Goal: Information Seeking & Learning: Learn about a topic

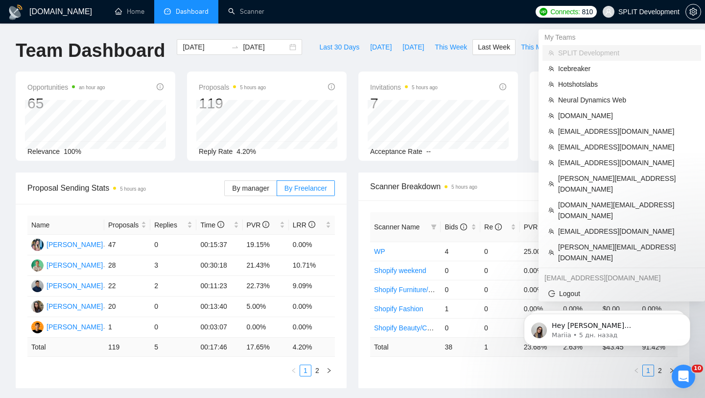
click at [614, 11] on span "SPLIT Development" at bounding box center [641, 11] width 89 height 31
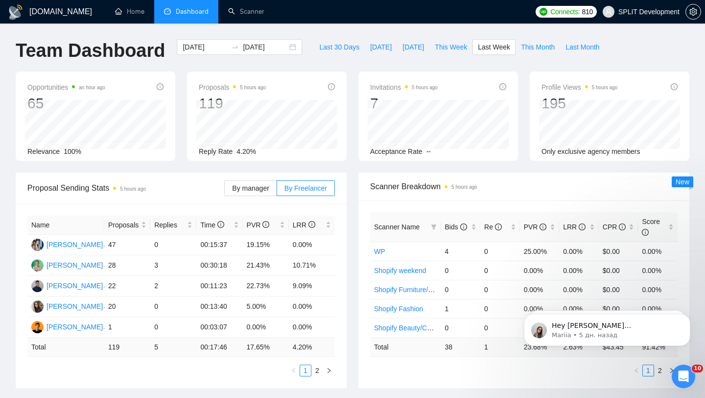
click at [644, 12] on span "SPLIT Development" at bounding box center [648, 12] width 61 height 0
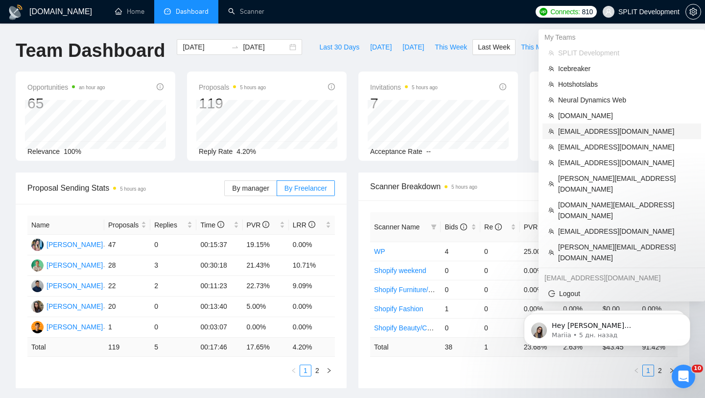
click at [602, 127] on span "[EMAIL_ADDRESS][DOMAIN_NAME]" at bounding box center [626, 131] width 137 height 11
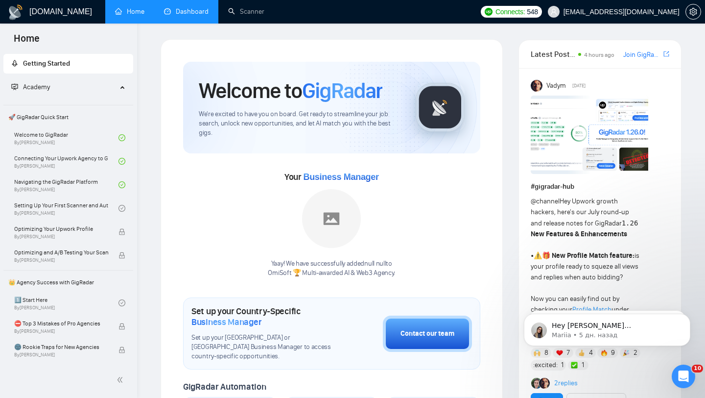
click at [181, 16] on link "Dashboard" at bounding box center [186, 11] width 45 height 8
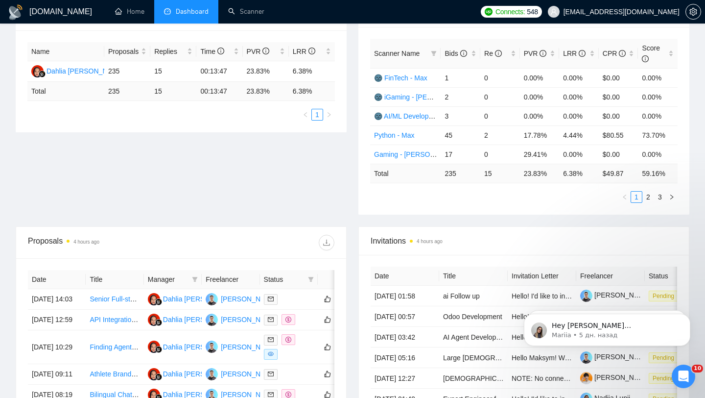
scroll to position [112, 0]
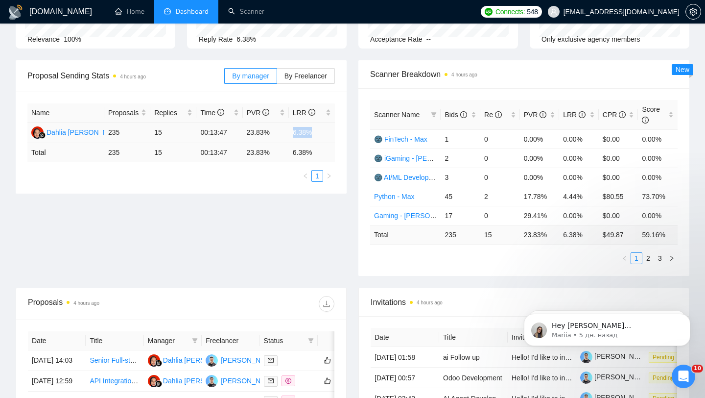
drag, startPoint x: 291, startPoint y: 131, endPoint x: 317, endPoint y: 132, distance: 26.0
click at [317, 132] on td "6.38%" at bounding box center [312, 132] width 46 height 21
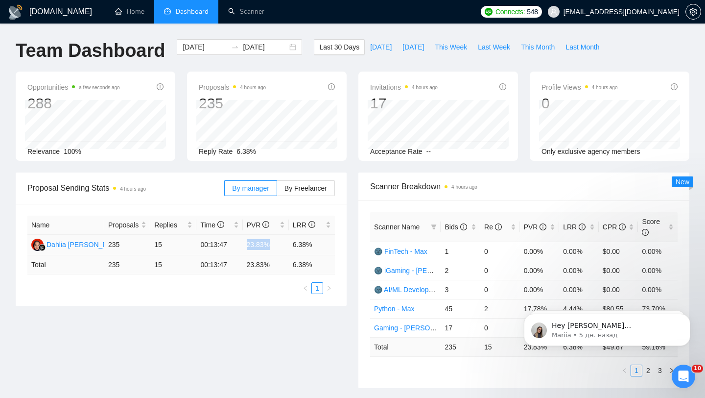
drag, startPoint x: 247, startPoint y: 242, endPoint x: 270, endPoint y: 241, distance: 23.0
click at [270, 241] on td "23.83%" at bounding box center [266, 245] width 46 height 21
click at [311, 187] on span "By Freelancer" at bounding box center [305, 188] width 43 height 8
click at [277, 190] on input "By Freelancer" at bounding box center [277, 190] width 0 height 0
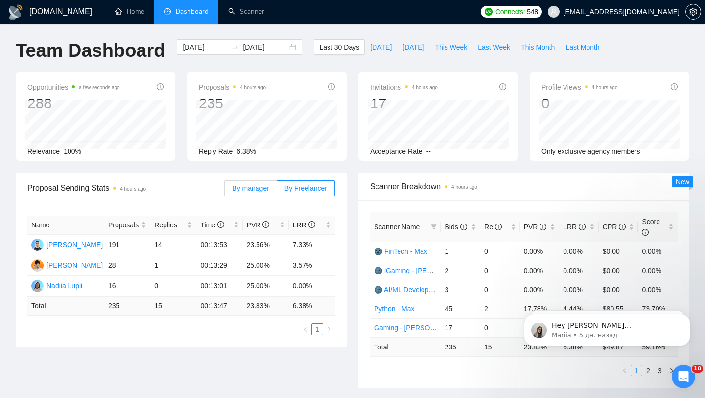
click at [260, 192] on label "By manager" at bounding box center [250, 188] width 52 height 16
click at [225, 190] on input "By manager" at bounding box center [225, 190] width 0 height 0
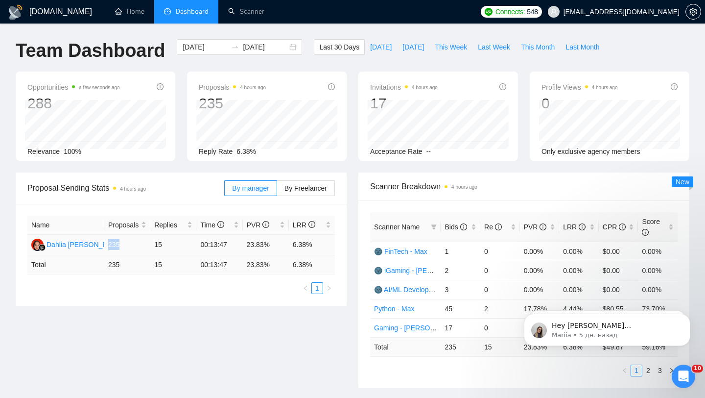
drag, startPoint x: 109, startPoint y: 243, endPoint x: 133, endPoint y: 242, distance: 24.0
click at [133, 243] on td "235" at bounding box center [127, 245] width 46 height 21
drag, startPoint x: 246, startPoint y: 244, endPoint x: 281, endPoint y: 246, distance: 34.8
click at [281, 246] on td "23.83%" at bounding box center [266, 245] width 46 height 21
drag, startPoint x: 109, startPoint y: 244, endPoint x: 128, endPoint y: 243, distance: 19.1
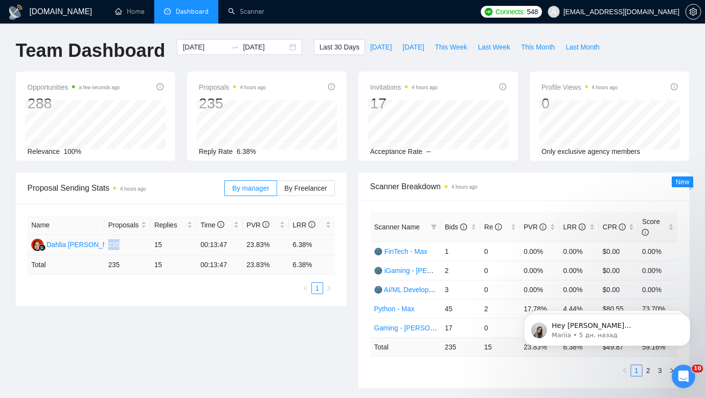
click at [128, 243] on td "235" at bounding box center [127, 245] width 46 height 21
drag, startPoint x: 247, startPoint y: 243, endPoint x: 272, endPoint y: 245, distance: 25.0
click at [272, 245] on td "23.83%" at bounding box center [266, 245] width 46 height 21
click at [313, 186] on span "By Freelancer" at bounding box center [305, 188] width 43 height 8
click at [277, 190] on input "By Freelancer" at bounding box center [277, 190] width 0 height 0
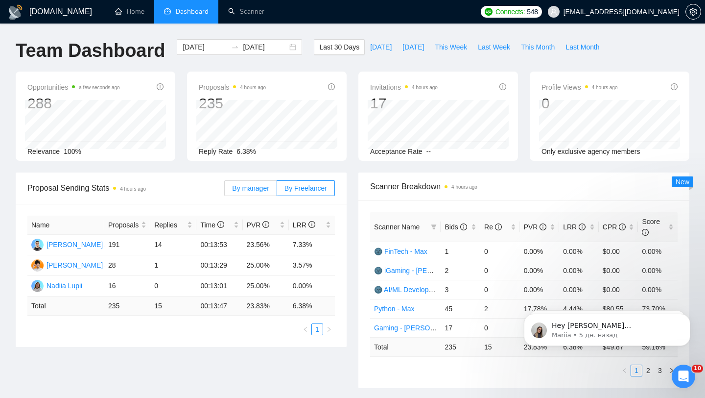
click at [249, 188] on span "By manager" at bounding box center [250, 188] width 37 height 8
click at [225, 190] on input "By manager" at bounding box center [225, 190] width 0 height 0
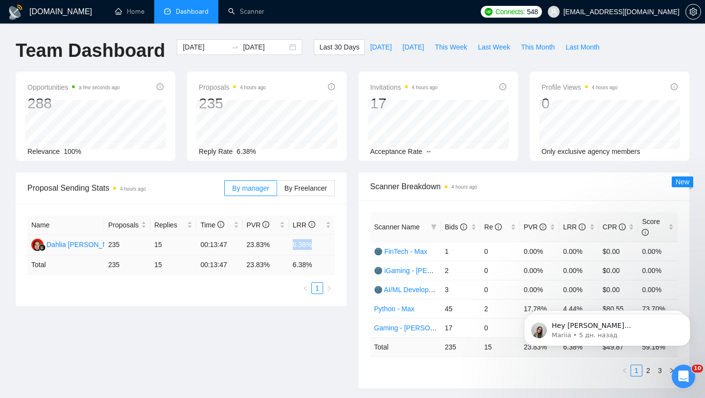
drag, startPoint x: 289, startPoint y: 247, endPoint x: 326, endPoint y: 246, distance: 36.7
click at [326, 246] on td "6.38%" at bounding box center [312, 245] width 46 height 21
click at [292, 246] on td "6.38%" at bounding box center [312, 245] width 46 height 21
drag, startPoint x: 294, startPoint y: 244, endPoint x: 319, endPoint y: 244, distance: 25.0
click at [319, 244] on td "6.38%" at bounding box center [312, 245] width 46 height 21
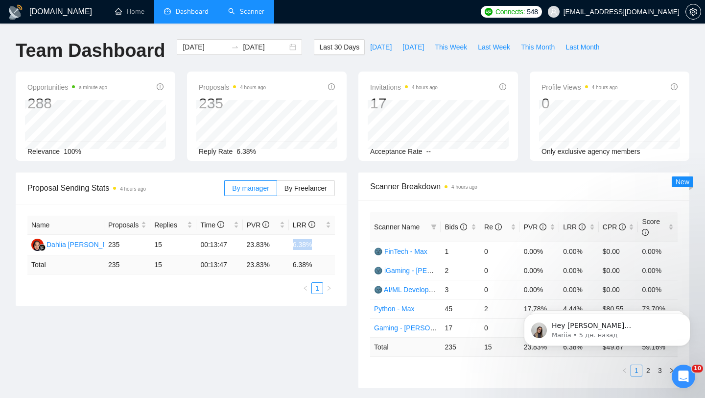
click at [258, 7] on link "Scanner" at bounding box center [246, 11] width 36 height 8
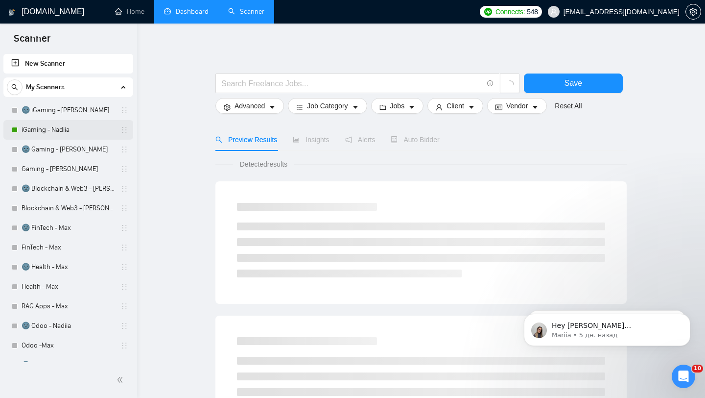
click at [65, 129] on link "iGaming - Nadiia" at bounding box center [68, 130] width 93 height 20
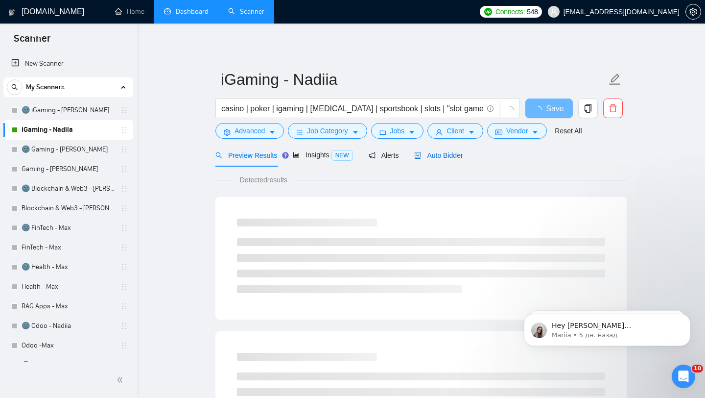
click at [456, 150] on div "Auto Bidder" at bounding box center [438, 155] width 48 height 11
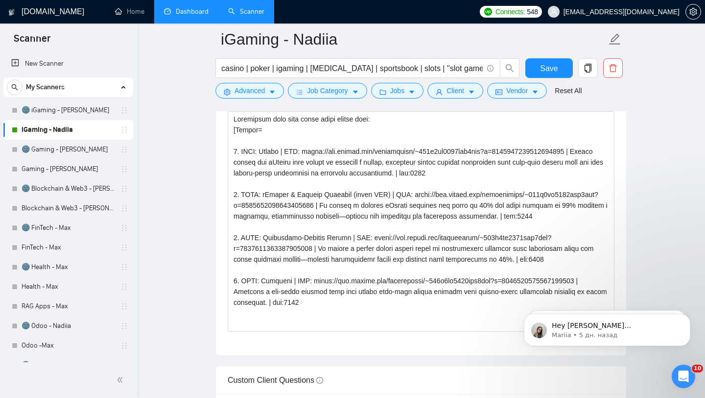
click at [190, 16] on link "Dashboard" at bounding box center [186, 11] width 45 height 8
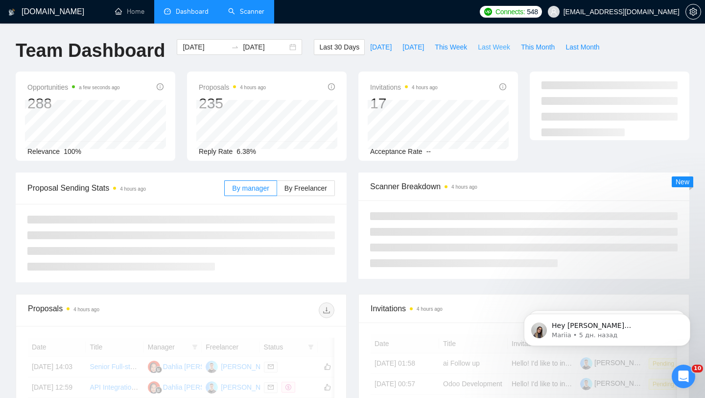
click at [507, 43] on span "Last Week" at bounding box center [494, 47] width 32 height 11
type input "[DATE]"
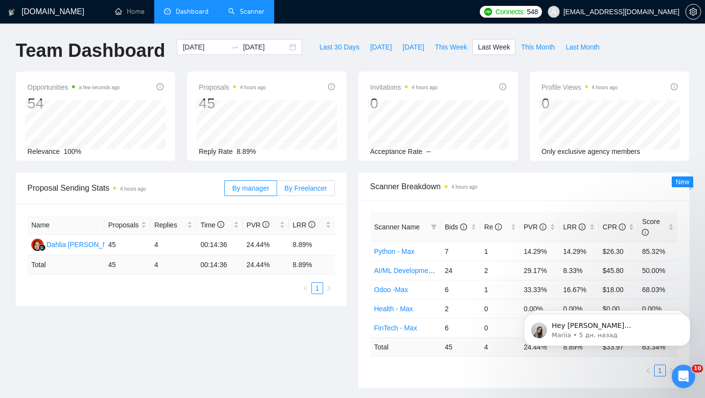
click at [295, 190] on span "By Freelancer" at bounding box center [305, 188] width 43 height 8
click at [277, 190] on input "By Freelancer" at bounding box center [277, 190] width 0 height 0
drag, startPoint x: 156, startPoint y: 244, endPoint x: 321, endPoint y: 248, distance: 165.0
click at [321, 249] on tr "[PERSON_NAME] 45 4 00:14:36 24.44% 8.89%" at bounding box center [180, 245] width 307 height 21
click at [306, 246] on td "8.89%" at bounding box center [312, 245] width 46 height 21
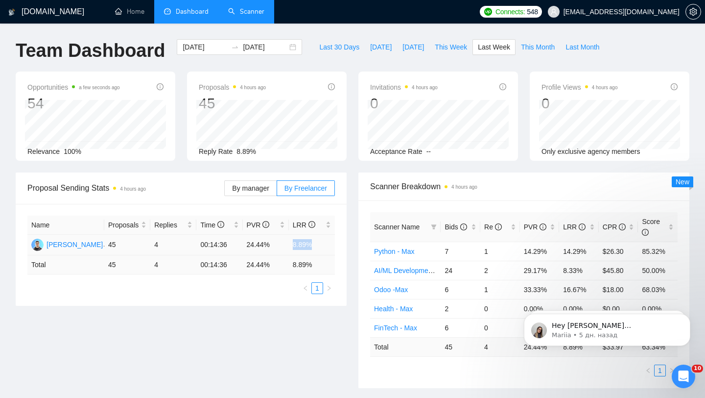
drag, startPoint x: 290, startPoint y: 245, endPoint x: 327, endPoint y: 245, distance: 36.7
click at [327, 245] on td "8.89%" at bounding box center [312, 245] width 46 height 21
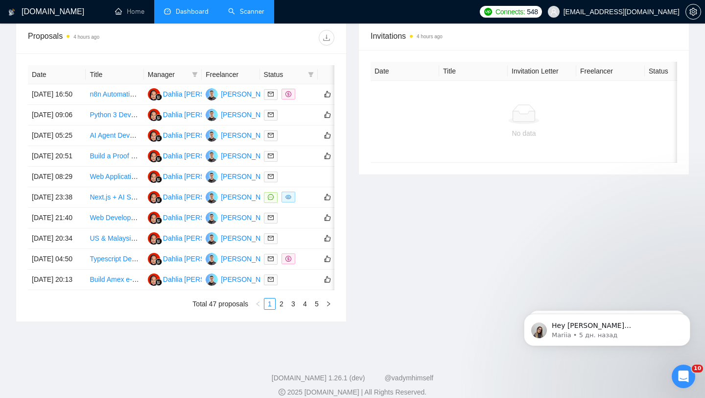
scroll to position [380, 0]
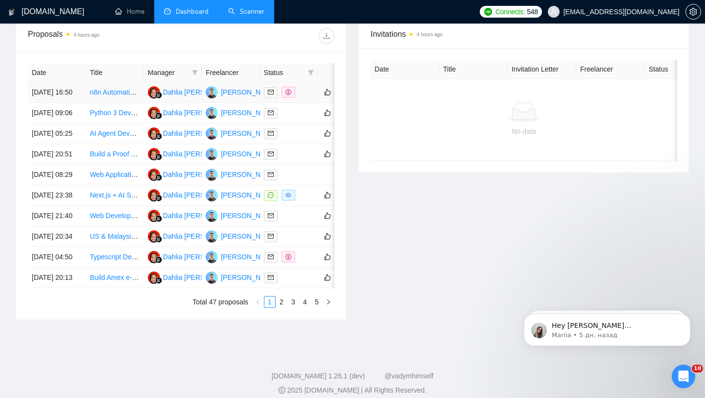
click at [304, 103] on td at bounding box center [289, 92] width 58 height 21
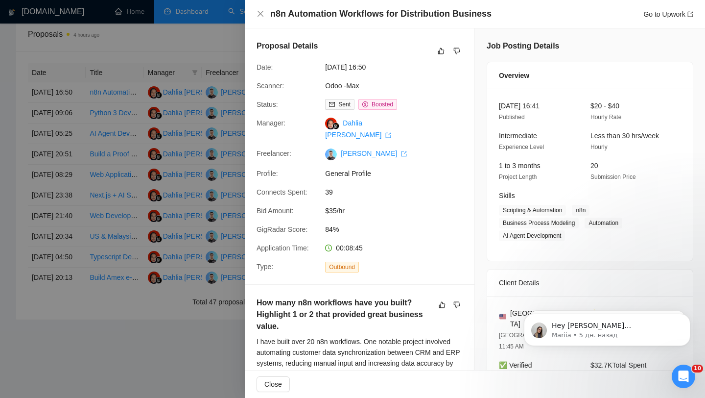
click at [141, 172] on div at bounding box center [352, 199] width 705 height 398
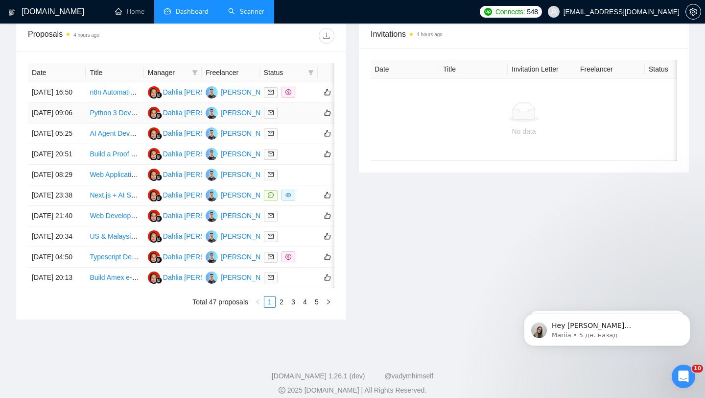
click at [291, 123] on td at bounding box center [289, 113] width 58 height 21
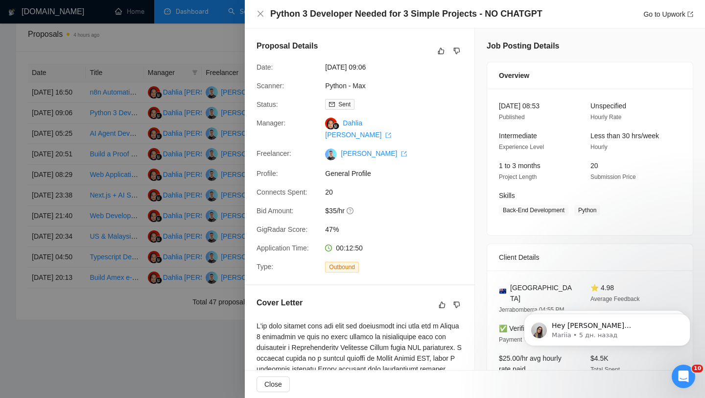
click at [162, 208] on div at bounding box center [352, 199] width 705 height 398
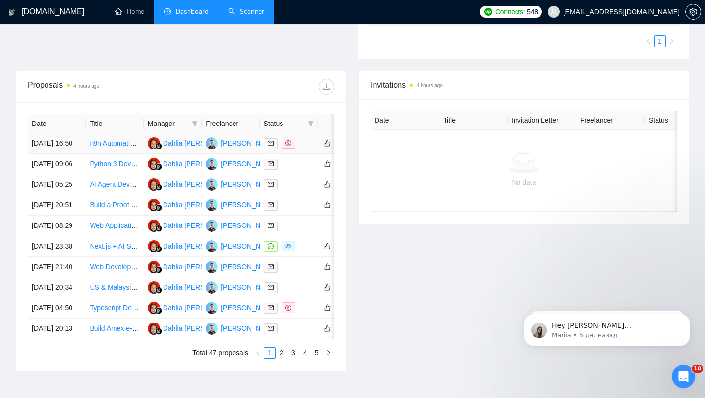
scroll to position [319, 0]
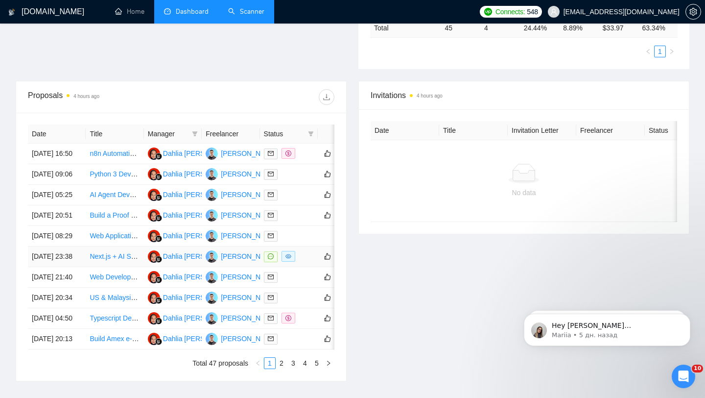
click at [309, 267] on td at bounding box center [289, 256] width 58 height 21
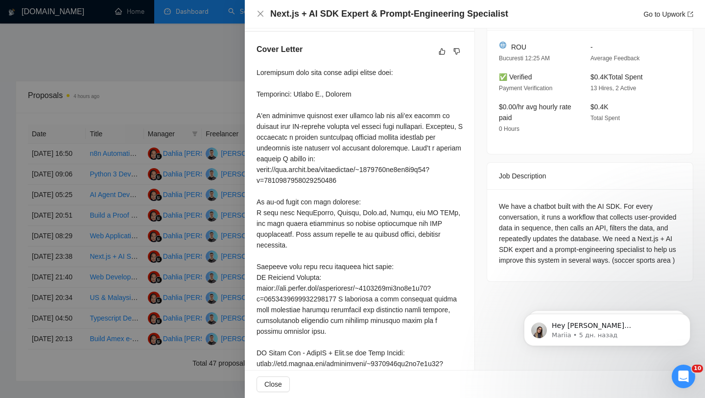
scroll to position [279, 0]
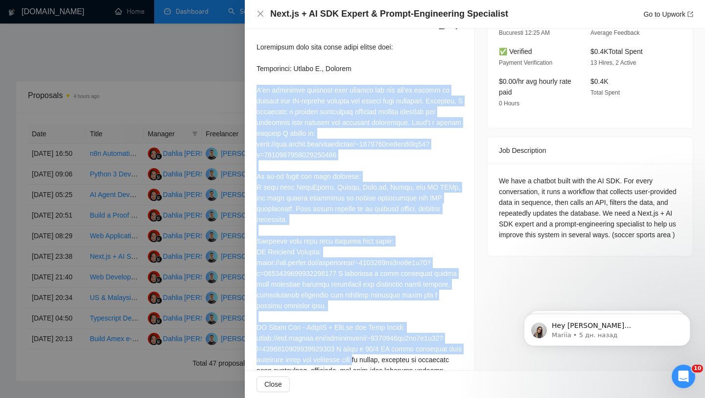
drag, startPoint x: 252, startPoint y: 77, endPoint x: 371, endPoint y: 350, distance: 296.9
click at [371, 350] on div "Cover Letter" at bounding box center [360, 252] width 230 height 493
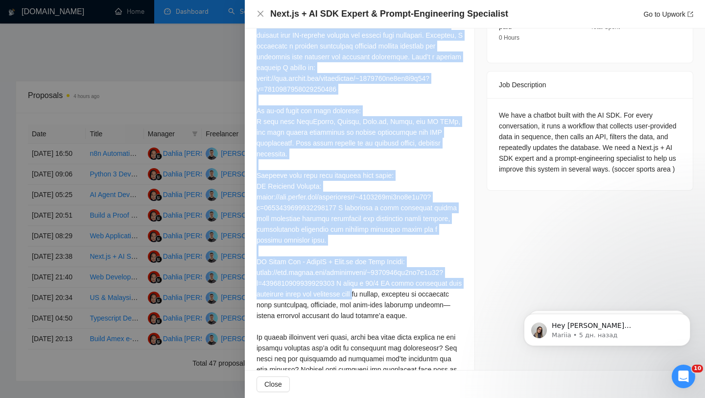
scroll to position [397, 0]
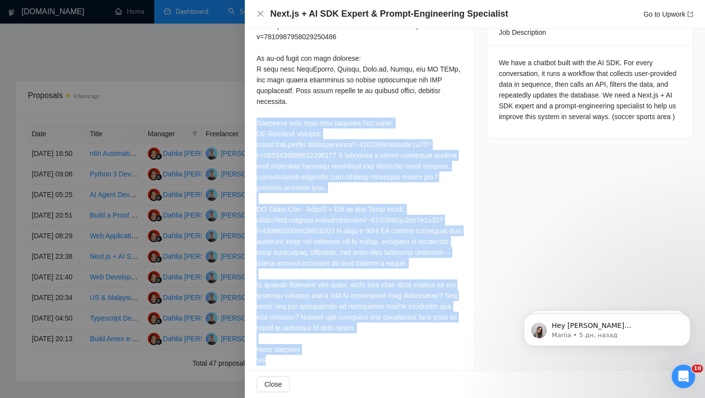
drag, startPoint x: 281, startPoint y: 355, endPoint x: 252, endPoint y: 109, distance: 247.9
click at [252, 109] on div "Cover Letter" at bounding box center [360, 134] width 230 height 493
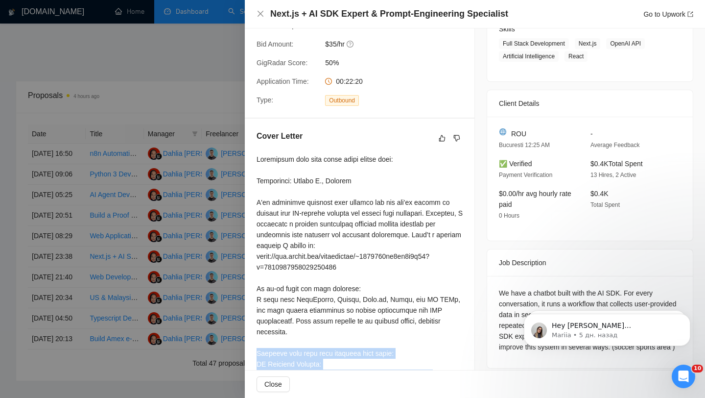
scroll to position [166, 0]
click at [373, 154] on div at bounding box center [360, 375] width 206 height 442
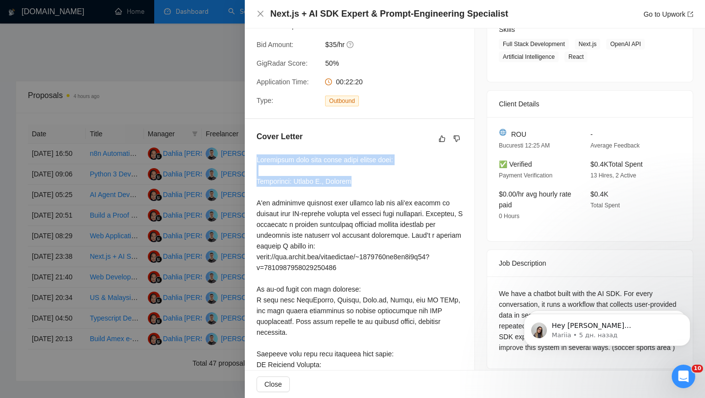
drag, startPoint x: 359, startPoint y: 168, endPoint x: 251, endPoint y: 146, distance: 110.4
click at [251, 146] on div "Cover Letter" at bounding box center [360, 365] width 230 height 493
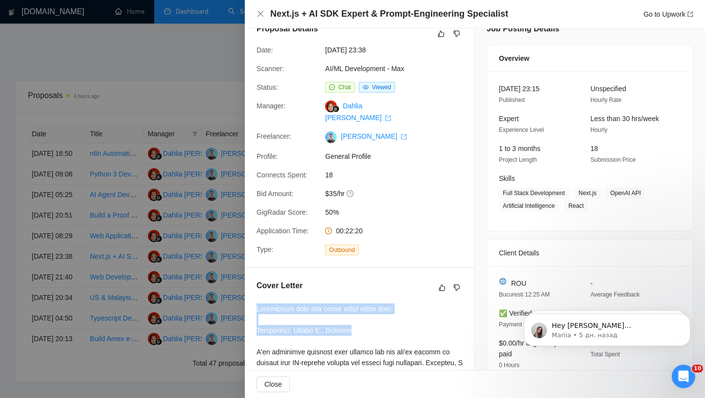
scroll to position [0, 0]
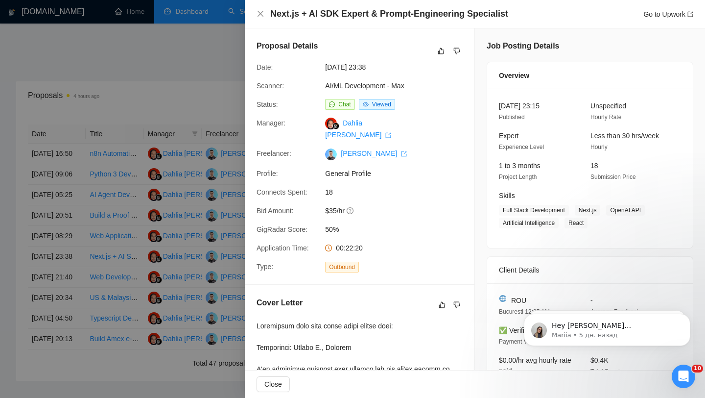
click at [111, 77] on div at bounding box center [352, 199] width 705 height 398
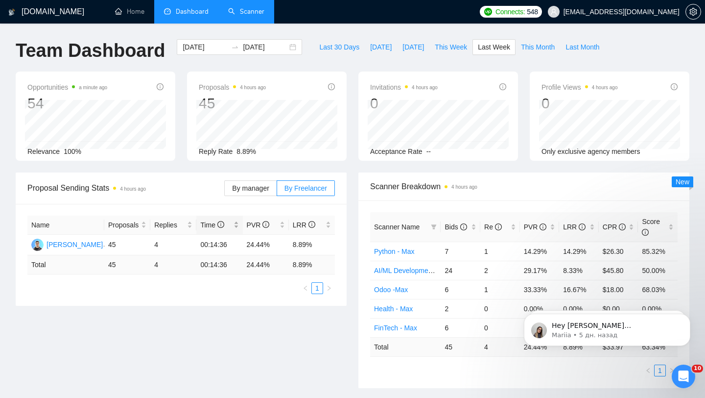
scroll to position [482, 0]
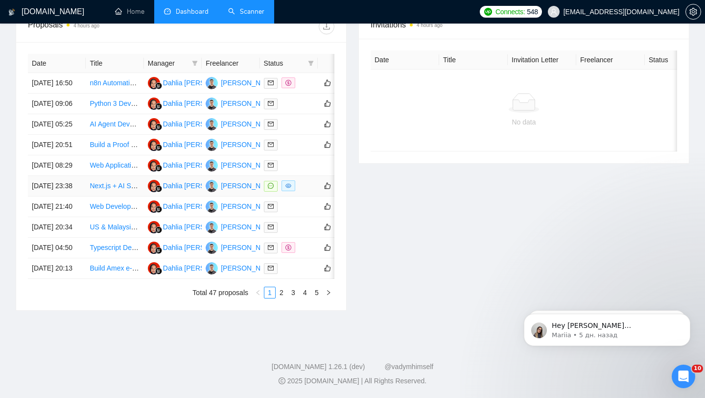
click at [299, 176] on td at bounding box center [289, 186] width 58 height 21
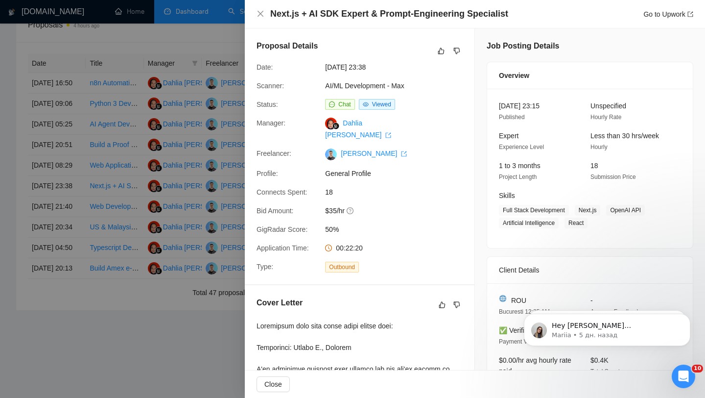
click at [85, 198] on div at bounding box center [352, 199] width 705 height 398
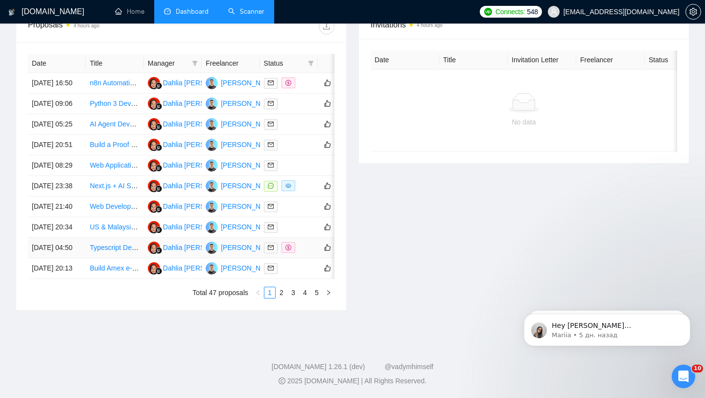
click at [303, 242] on div at bounding box center [289, 247] width 50 height 11
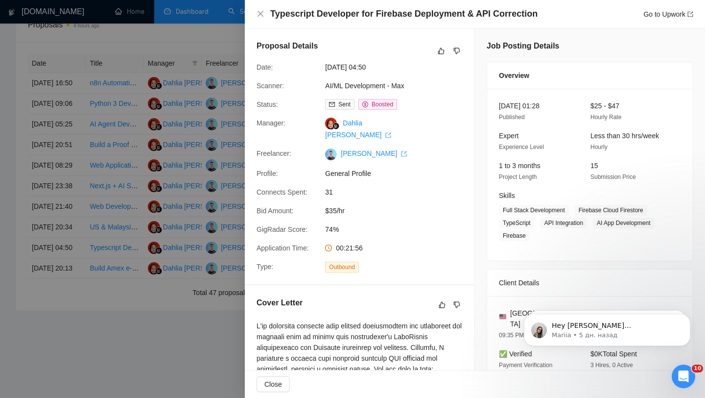
click at [53, 200] on div at bounding box center [352, 199] width 705 height 398
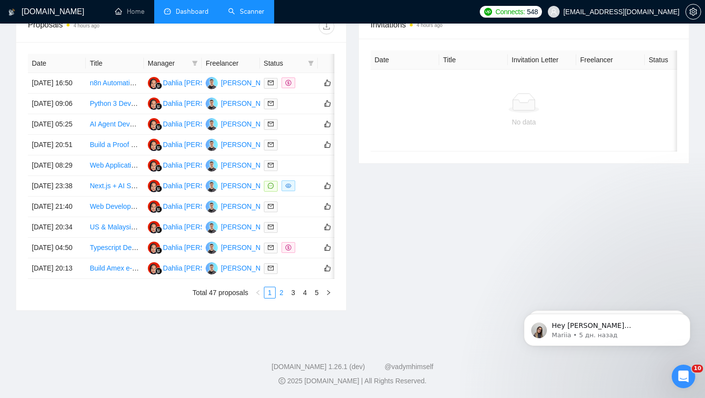
click at [281, 290] on link "2" at bounding box center [281, 292] width 11 height 11
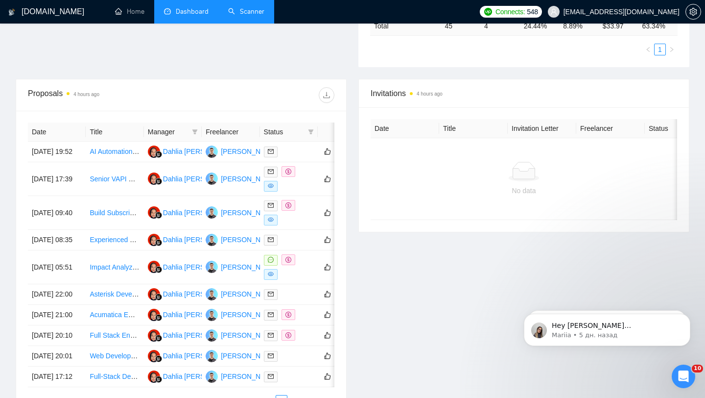
scroll to position [322, 0]
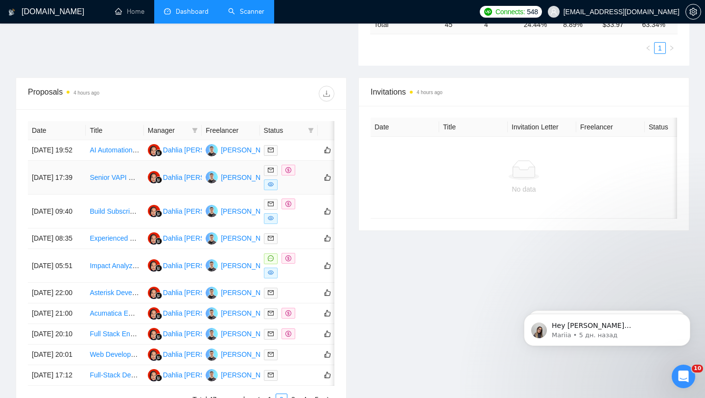
click at [294, 186] on div at bounding box center [289, 176] width 50 height 25
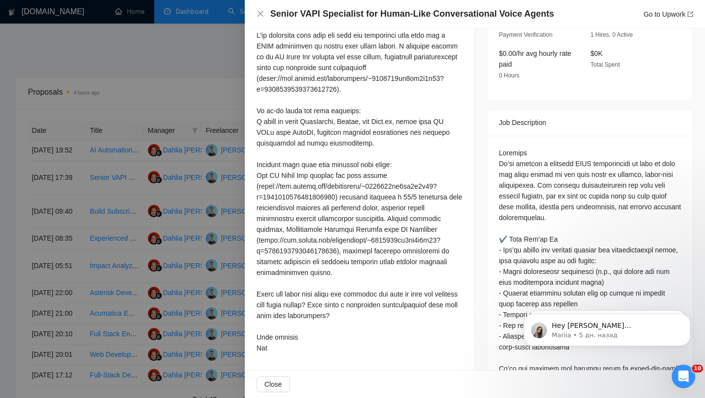
scroll to position [314, 0]
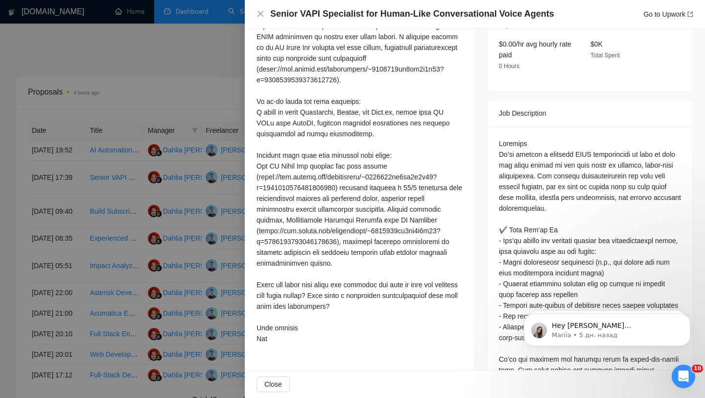
click at [205, 238] on div at bounding box center [352, 199] width 705 height 398
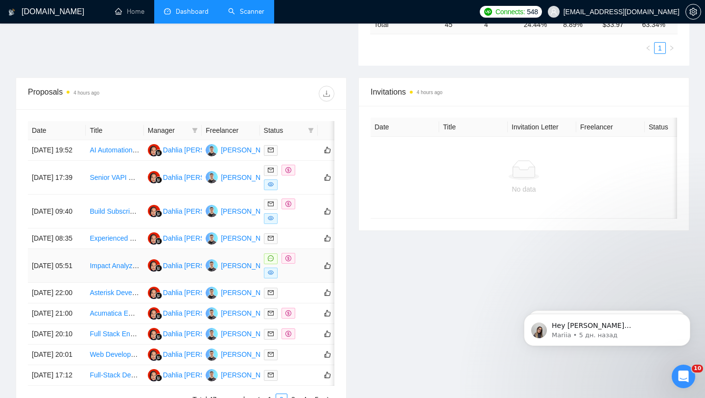
click at [301, 278] on div at bounding box center [289, 265] width 50 height 25
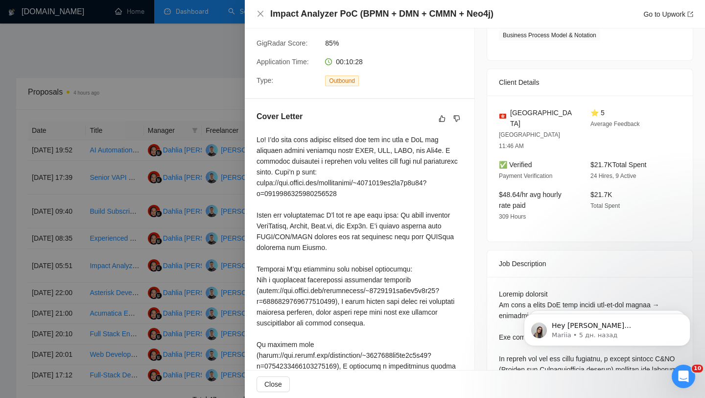
scroll to position [190, 0]
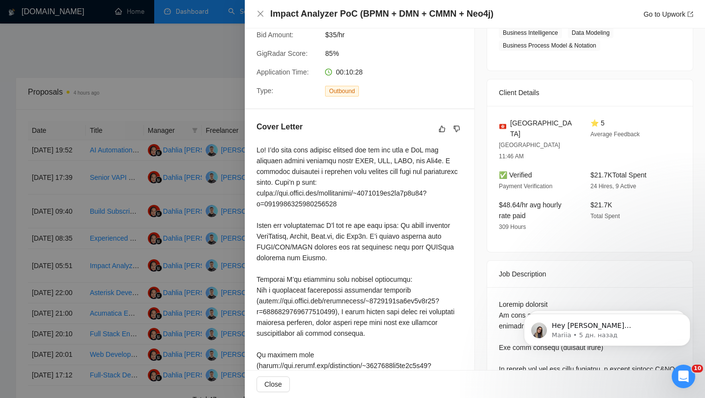
click at [184, 185] on div at bounding box center [352, 199] width 705 height 398
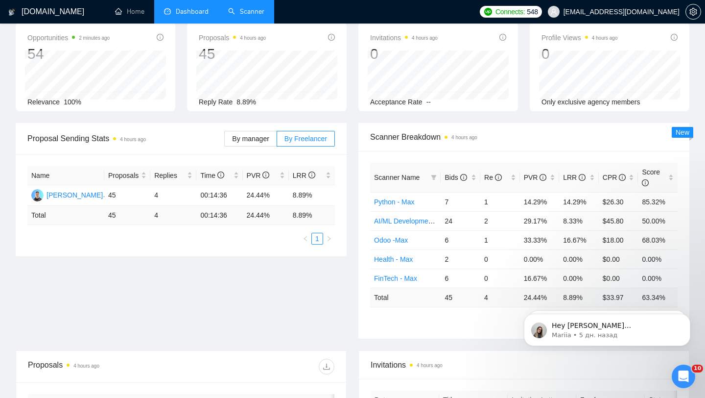
scroll to position [173, 0]
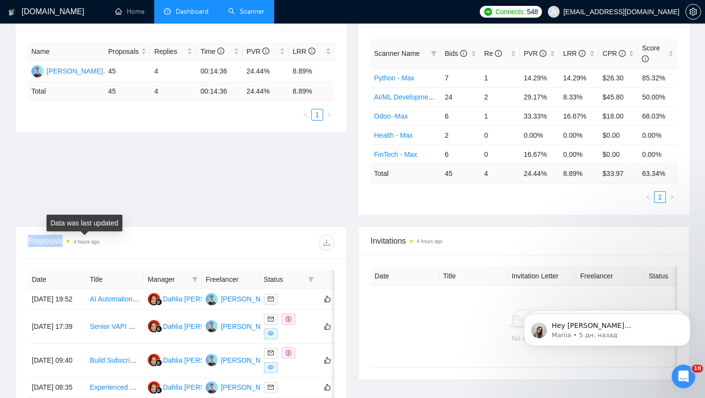
drag, startPoint x: 22, startPoint y: 238, endPoint x: 68, endPoint y: 239, distance: 46.0
click at [68, 239] on div "Proposals 4 hours ago" at bounding box center [181, 243] width 330 height 32
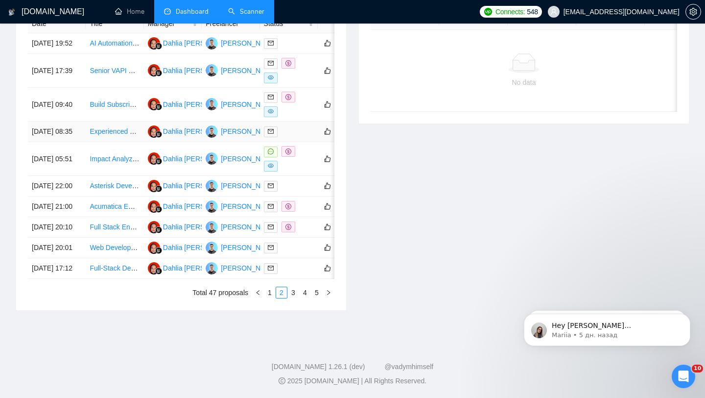
scroll to position [493, 0]
click at [302, 146] on div at bounding box center [289, 158] width 50 height 25
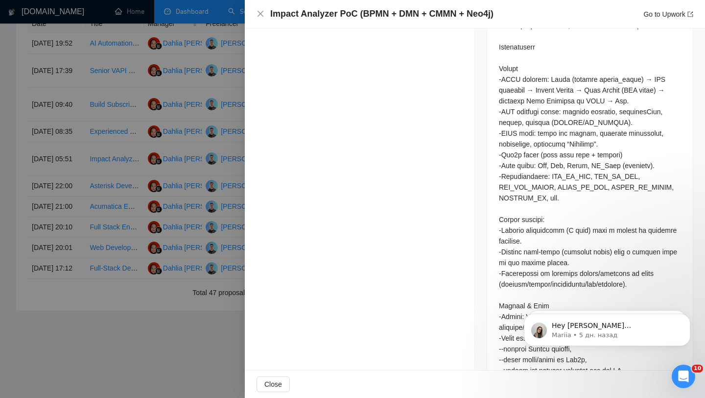
scroll to position [779, 0]
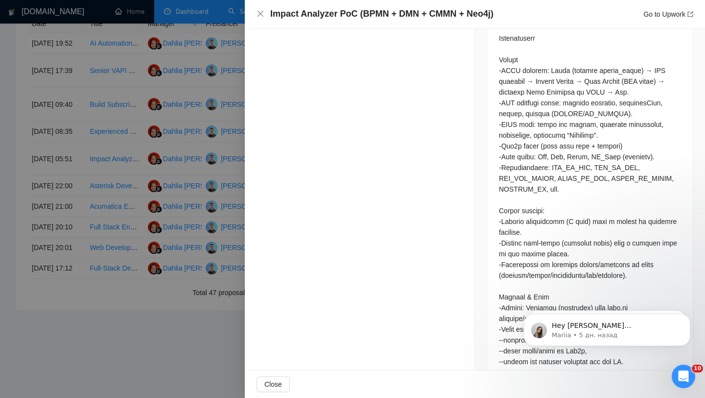
click at [156, 267] on div at bounding box center [352, 199] width 705 height 398
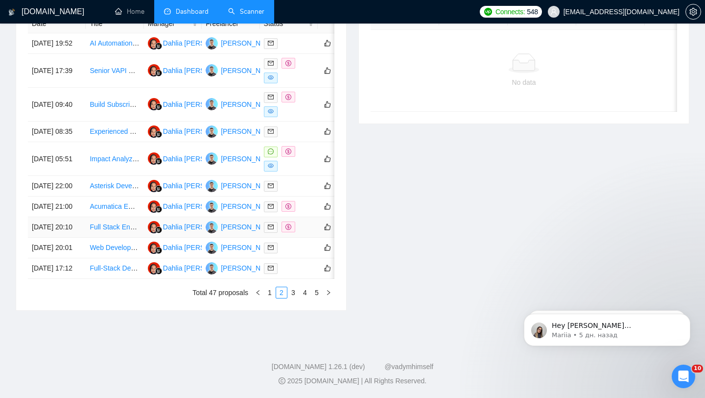
click at [309, 217] on td at bounding box center [289, 227] width 58 height 21
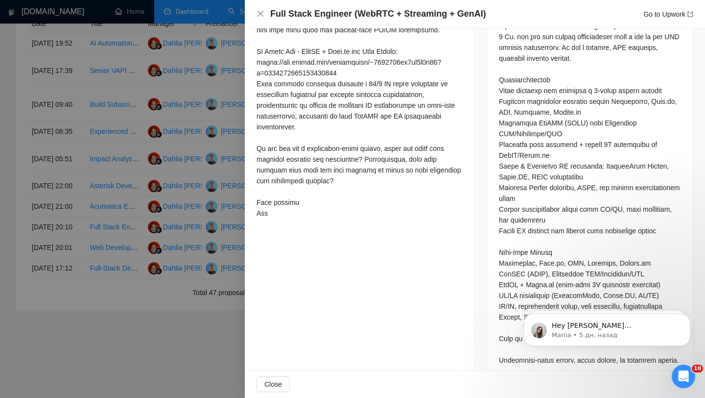
click at [188, 262] on div at bounding box center [352, 199] width 705 height 398
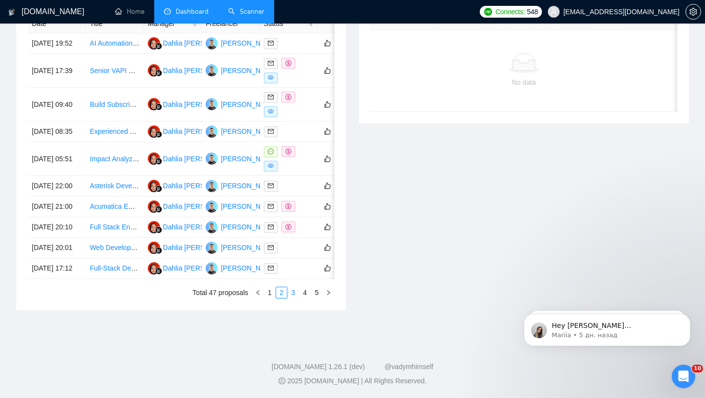
click at [291, 294] on link "3" at bounding box center [293, 292] width 11 height 11
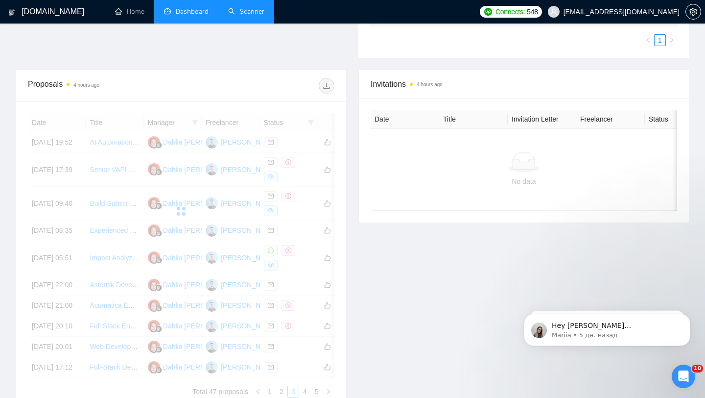
scroll to position [329, 0]
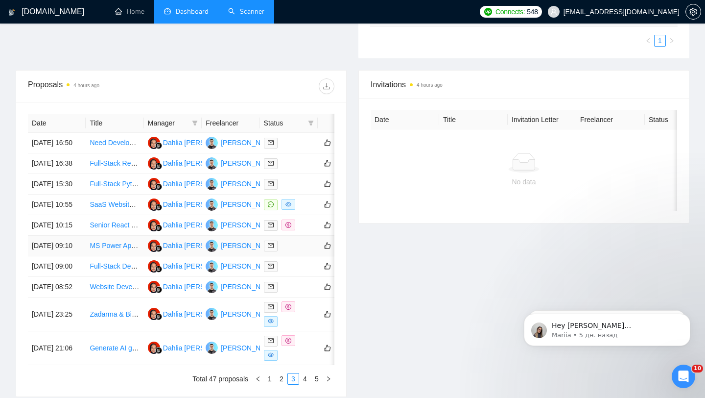
click at [296, 251] on div at bounding box center [289, 245] width 50 height 11
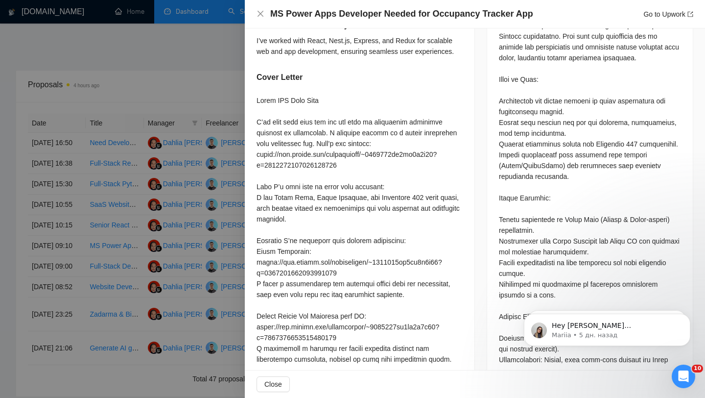
click at [41, 258] on div at bounding box center [352, 199] width 705 height 398
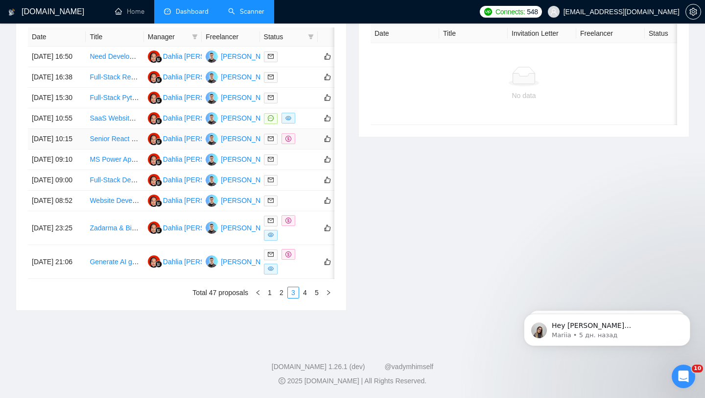
scroll to position [490, 0]
click at [308, 229] on div at bounding box center [289, 227] width 50 height 25
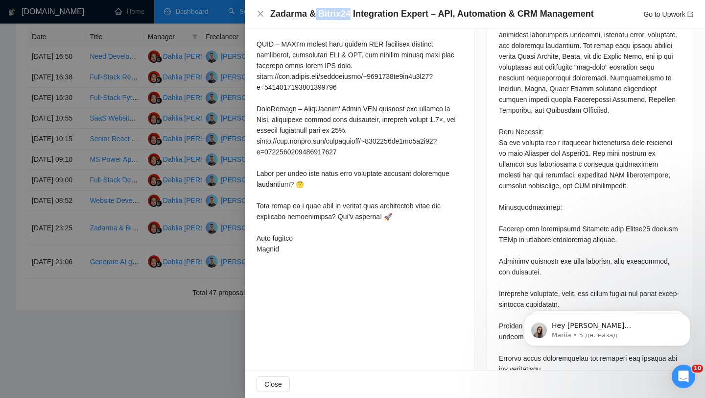
drag, startPoint x: 315, startPoint y: 12, endPoint x: 350, endPoint y: 18, distance: 34.7
click at [350, 18] on h4 "Zadarma & Bitrix24 Integration Expert – API, Automation & CRM Management" at bounding box center [432, 14] width 324 height 12
click at [316, 13] on h4 "Zadarma & Bitrix24 Integration Expert – API, Automation & CRM Management" at bounding box center [432, 14] width 324 height 12
drag, startPoint x: 318, startPoint y: 13, endPoint x: 349, endPoint y: 12, distance: 31.4
click at [350, 12] on h4 "Zadarma & Bitrix24 Integration Expert – API, Automation & CRM Management" at bounding box center [432, 14] width 324 height 12
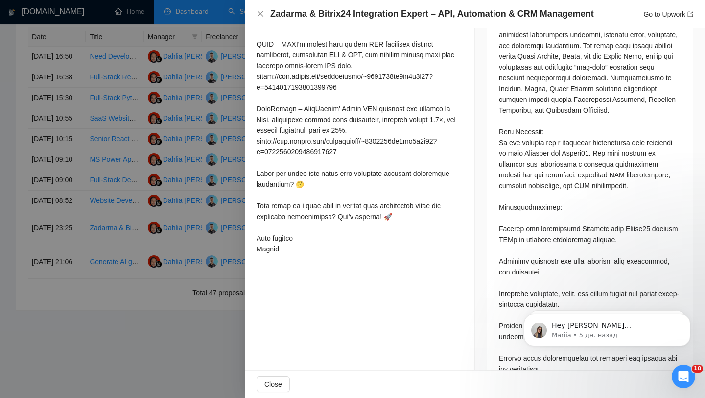
click at [225, 226] on div at bounding box center [352, 199] width 705 height 398
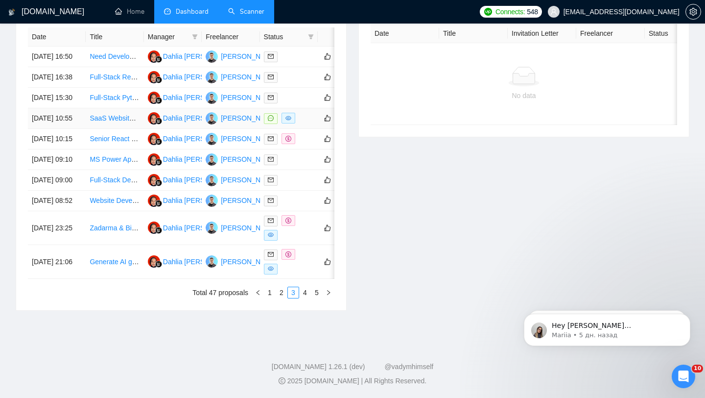
scroll to position [466, 0]
drag, startPoint x: 81, startPoint y: 255, endPoint x: 119, endPoint y: 256, distance: 37.7
click at [119, 245] on tr "[DATE] 23:25 Zadarma & Bitrix24 Integration Expert – API, Automation & CRM Mana…" at bounding box center [199, 228] width 343 height 34
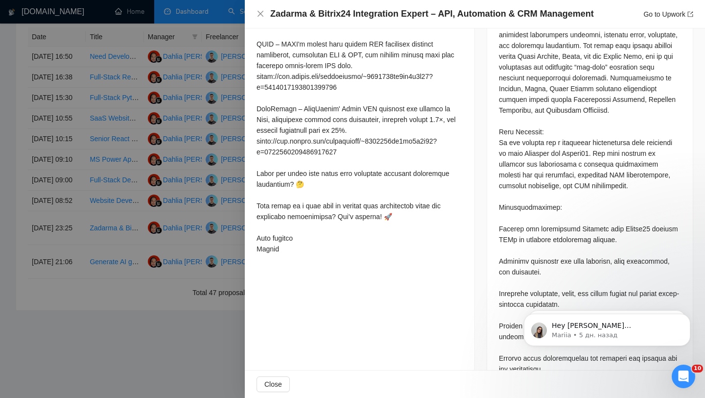
click at [141, 119] on div at bounding box center [352, 199] width 705 height 398
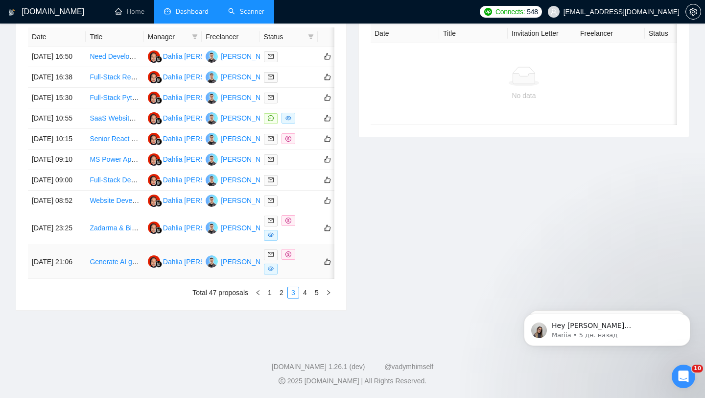
click at [312, 274] on div at bounding box center [289, 261] width 50 height 25
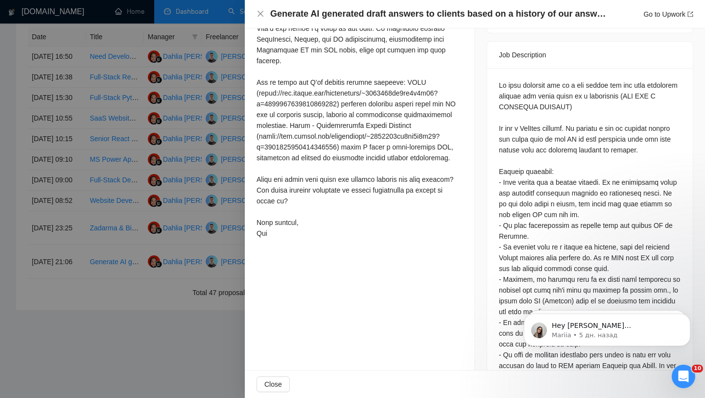
scroll to position [398, 0]
click at [161, 148] on div at bounding box center [352, 199] width 705 height 398
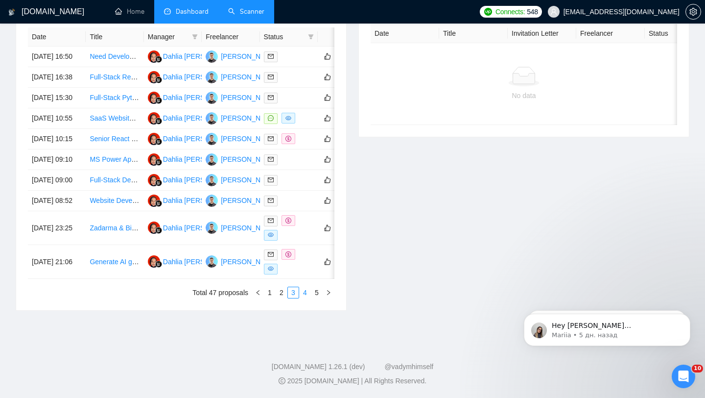
click at [302, 298] on link "4" at bounding box center [305, 292] width 11 height 11
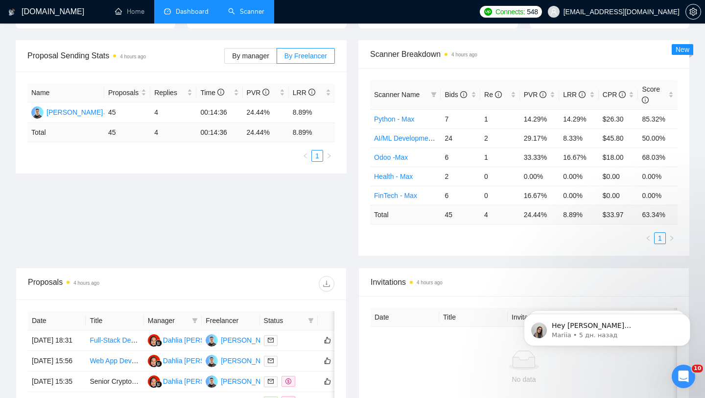
scroll to position [132, 0]
click at [295, 110] on td "8.89%" at bounding box center [312, 113] width 46 height 21
click at [297, 113] on td "8.89%" at bounding box center [312, 113] width 46 height 21
drag, startPoint x: 326, startPoint y: 116, endPoint x: 256, endPoint y: 116, distance: 69.5
click at [256, 116] on tr "[PERSON_NAME] 45 4 00:14:36 24.44% 8.89%" at bounding box center [180, 113] width 307 height 21
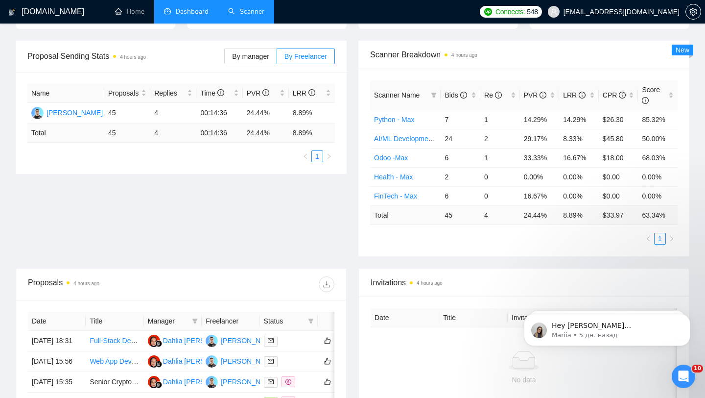
click at [270, 229] on div "Proposal Sending Stats 4 hours ago By manager By Freelancer Name Proposals Repl…" at bounding box center [352, 154] width 685 height 227
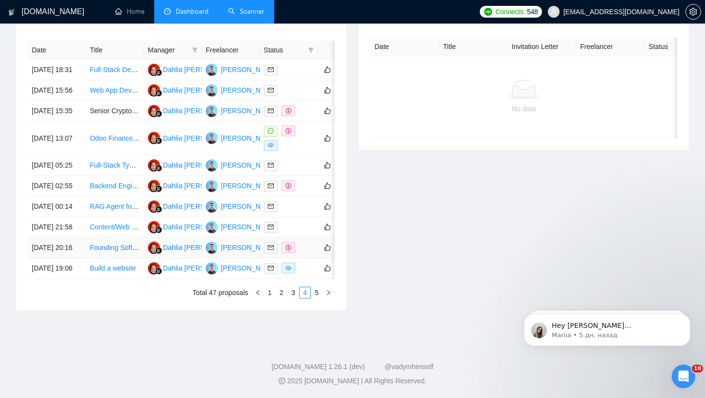
scroll to position [486, 0]
click at [308, 241] on td at bounding box center [289, 247] width 58 height 21
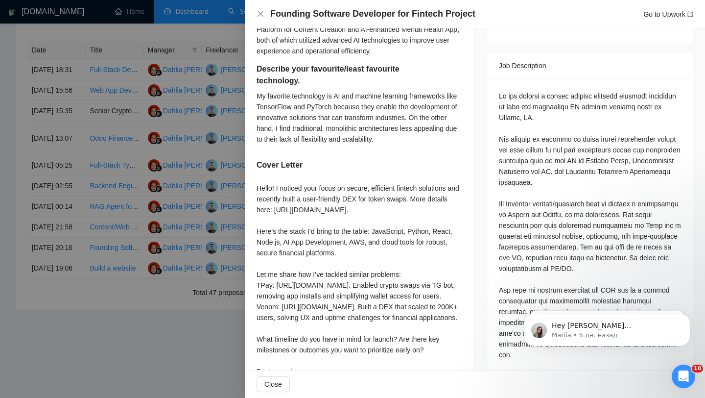
click at [157, 206] on div at bounding box center [352, 199] width 705 height 398
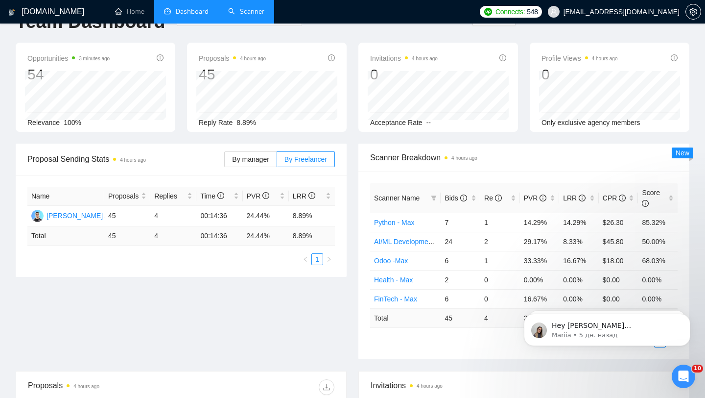
scroll to position [0, 0]
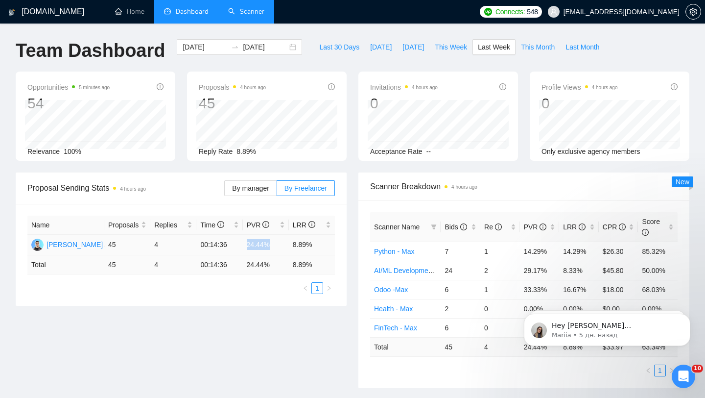
drag, startPoint x: 246, startPoint y: 247, endPoint x: 272, endPoint y: 248, distance: 26.5
click at [272, 248] on td "24.44%" at bounding box center [266, 245] width 46 height 21
click at [261, 243] on td "24.44%" at bounding box center [266, 245] width 46 height 21
drag, startPoint x: 238, startPoint y: 248, endPoint x: 272, endPoint y: 247, distance: 33.3
click at [272, 247] on tr "[PERSON_NAME] 45 4 00:14:36 24.44% 8.89%" at bounding box center [180, 245] width 307 height 21
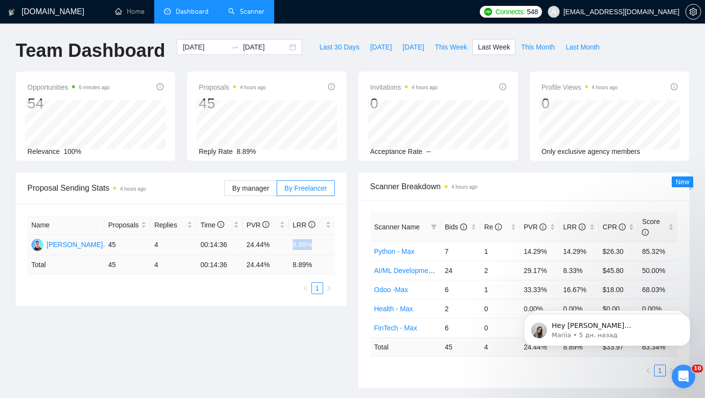
drag, startPoint x: 290, startPoint y: 243, endPoint x: 319, endPoint y: 244, distance: 28.4
click at [319, 244] on td "8.89%" at bounding box center [312, 245] width 46 height 21
drag, startPoint x: 247, startPoint y: 241, endPoint x: 279, endPoint y: 241, distance: 32.3
click at [279, 241] on td "24.44%" at bounding box center [266, 245] width 46 height 21
drag, startPoint x: 282, startPoint y: 243, endPoint x: 329, endPoint y: 246, distance: 46.1
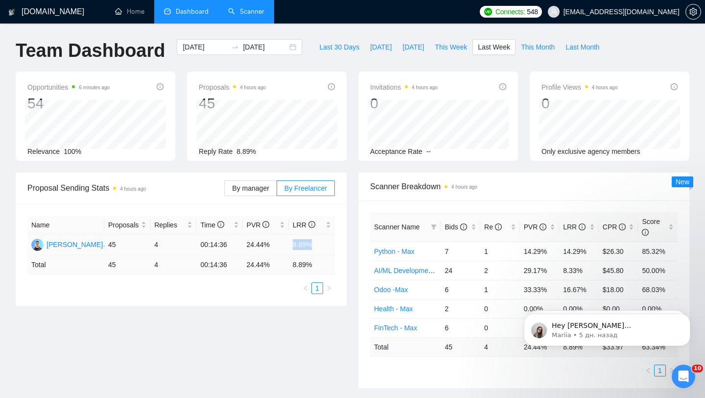
click at [329, 246] on tr "[PERSON_NAME] 45 4 00:14:36 24.44% 8.89%" at bounding box center [180, 245] width 307 height 21
drag, startPoint x: 242, startPoint y: 245, endPoint x: 275, endPoint y: 245, distance: 32.3
click at [275, 245] on td "24.44%" at bounding box center [266, 245] width 46 height 21
click at [246, 246] on td "24.44%" at bounding box center [266, 245] width 46 height 21
drag, startPoint x: 246, startPoint y: 246, endPoint x: 271, endPoint y: 248, distance: 25.0
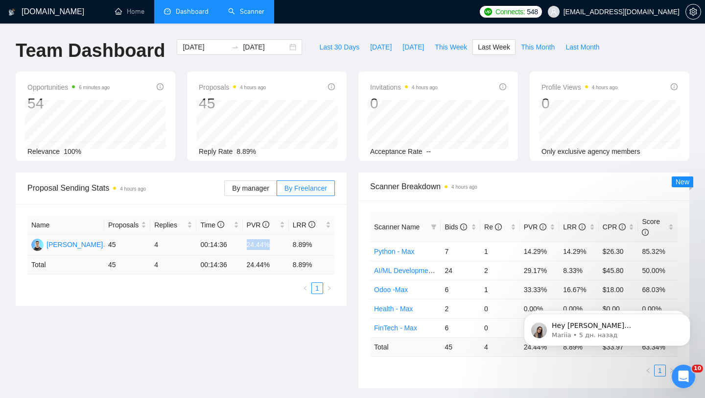
click at [271, 248] on td "24.44%" at bounding box center [266, 245] width 46 height 21
drag, startPoint x: 290, startPoint y: 243, endPoint x: 313, endPoint y: 242, distance: 23.0
click at [313, 242] on td "8.89%" at bounding box center [312, 245] width 46 height 21
drag, startPoint x: 246, startPoint y: 245, endPoint x: 276, endPoint y: 246, distance: 29.9
click at [276, 246] on td "24.44%" at bounding box center [266, 245] width 46 height 21
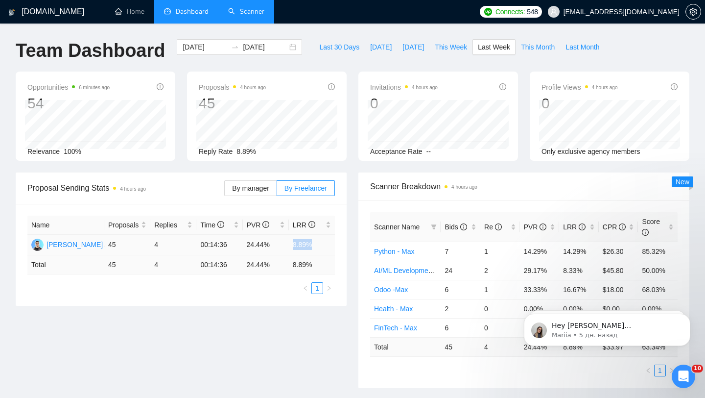
drag, startPoint x: 292, startPoint y: 247, endPoint x: 320, endPoint y: 241, distance: 28.4
click at [320, 243] on td "8.89%" at bounding box center [312, 245] width 46 height 21
drag, startPoint x: 246, startPoint y: 244, endPoint x: 273, endPoint y: 243, distance: 27.4
click at [273, 244] on td "24.44%" at bounding box center [266, 245] width 46 height 21
drag, startPoint x: 244, startPoint y: 244, endPoint x: 280, endPoint y: 246, distance: 35.8
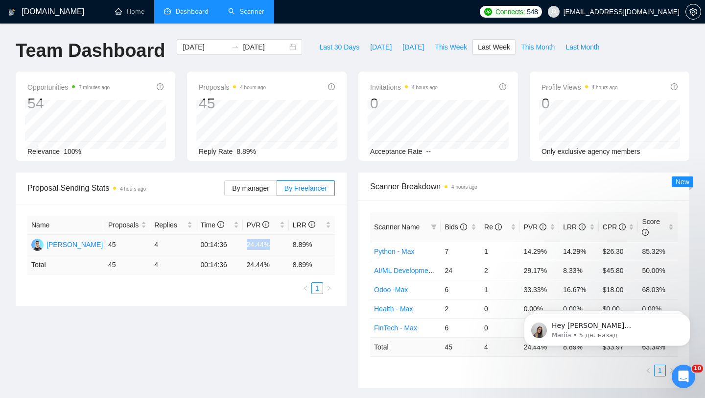
click at [280, 246] on td "24.44%" at bounding box center [266, 245] width 46 height 21
drag, startPoint x: 292, startPoint y: 243, endPoint x: 318, endPoint y: 240, distance: 26.6
click at [318, 240] on td "8.89%" at bounding box center [312, 245] width 46 height 21
drag, startPoint x: 245, startPoint y: 242, endPoint x: 277, endPoint y: 247, distance: 31.7
click at [277, 248] on td "24.44%" at bounding box center [266, 245] width 46 height 21
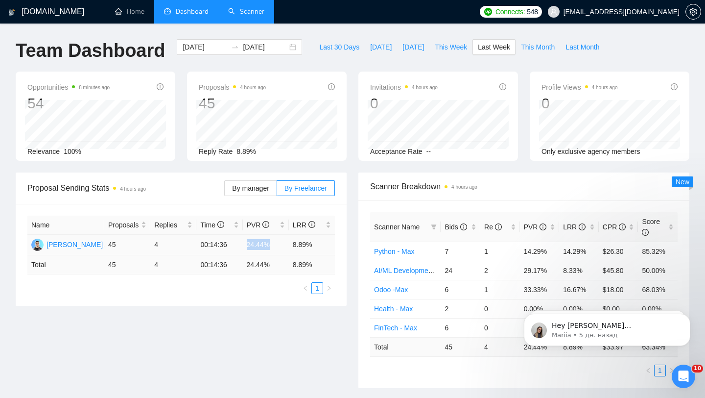
drag, startPoint x: 243, startPoint y: 244, endPoint x: 275, endPoint y: 243, distance: 31.3
click at [275, 243] on td "24.44%" at bounding box center [266, 245] width 46 height 21
click at [85, 244] on div "[PERSON_NAME]" at bounding box center [75, 244] width 56 height 11
click at [244, 245] on td "24.44%" at bounding box center [266, 245] width 46 height 21
drag, startPoint x: 244, startPoint y: 245, endPoint x: 284, endPoint y: 245, distance: 40.6
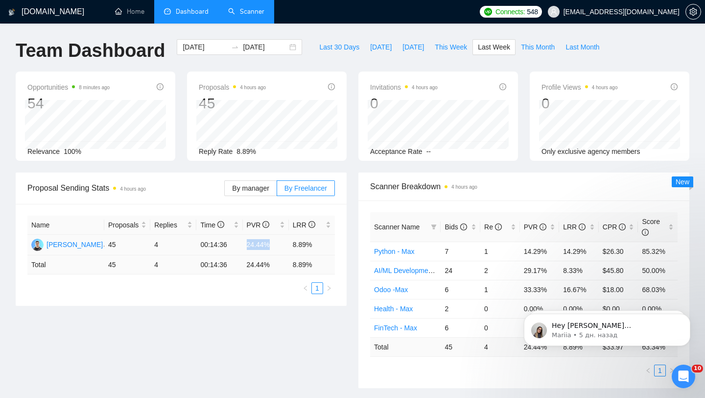
click at [284, 245] on td "24.44%" at bounding box center [266, 245] width 46 height 21
drag, startPoint x: 292, startPoint y: 245, endPoint x: 314, endPoint y: 245, distance: 22.0
click at [314, 245] on td "8.89%" at bounding box center [312, 245] width 46 height 21
